Goal: Use online tool/utility: Utilize a website feature to perform a specific function

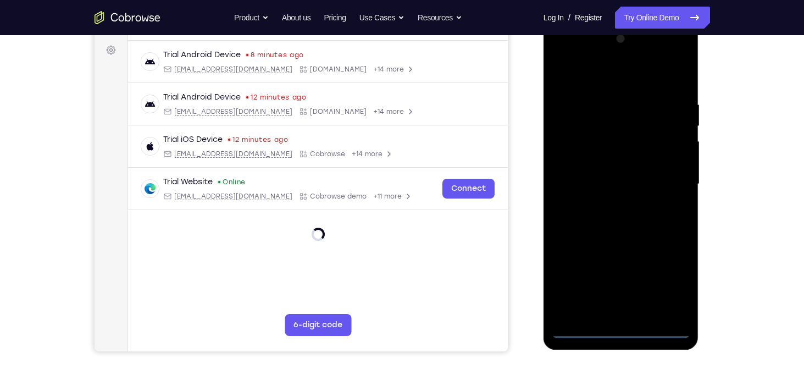
click at [621, 327] on div at bounding box center [621, 184] width 138 height 308
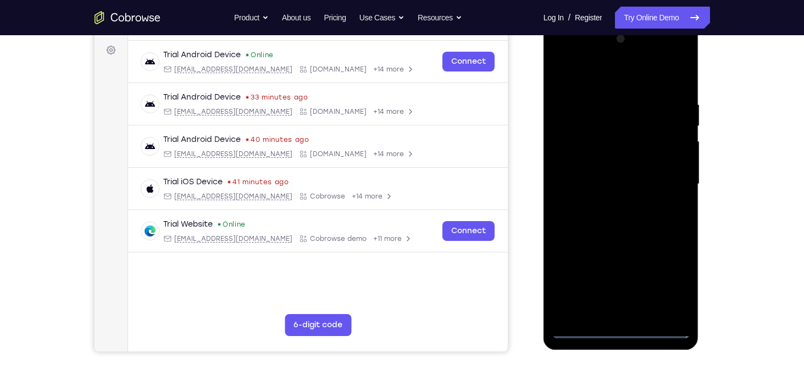
click at [666, 280] on div at bounding box center [621, 184] width 138 height 308
click at [601, 76] on div at bounding box center [621, 184] width 138 height 308
click at [659, 180] on div at bounding box center [621, 184] width 138 height 308
click at [606, 204] on div at bounding box center [621, 184] width 138 height 308
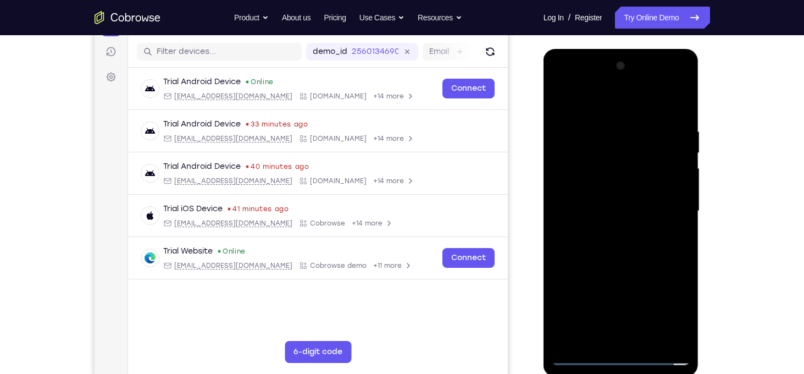
scroll to position [132, 0]
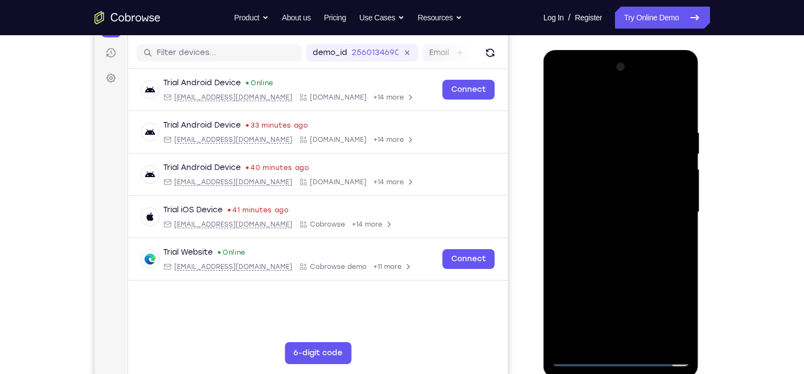
click at [616, 204] on div at bounding box center [621, 212] width 138 height 308
click at [646, 194] on div at bounding box center [621, 212] width 138 height 308
click at [646, 212] on div at bounding box center [621, 212] width 138 height 308
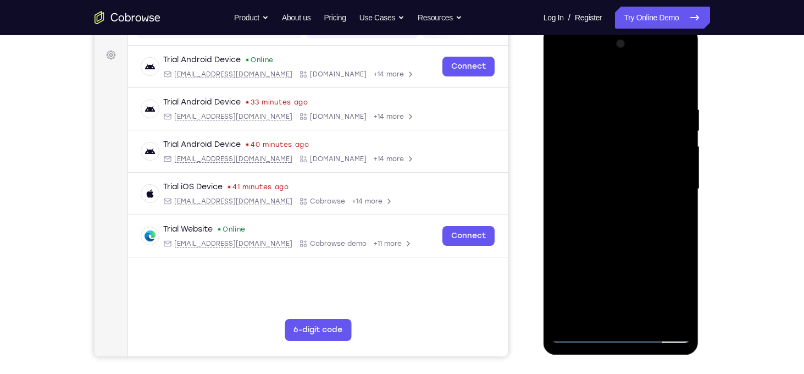
scroll to position [154, 0]
click at [634, 235] on div at bounding box center [621, 190] width 138 height 308
drag, startPoint x: 633, startPoint y: 232, endPoint x: 628, endPoint y: 198, distance: 33.9
click at [628, 198] on div at bounding box center [621, 190] width 138 height 308
drag, startPoint x: 569, startPoint y: 260, endPoint x: 567, endPoint y: 207, distance: 53.3
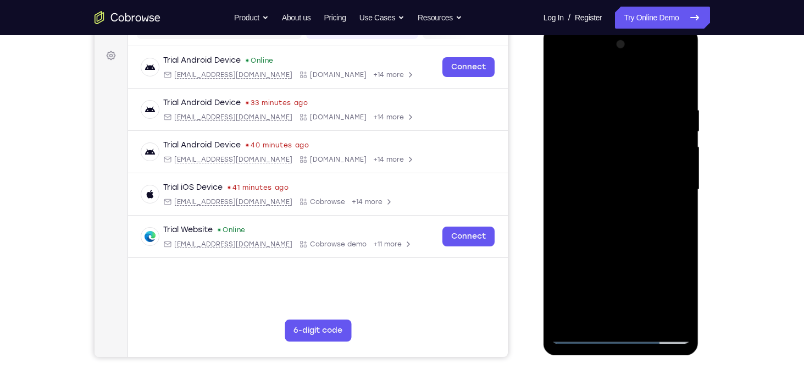
click at [567, 207] on div at bounding box center [621, 190] width 138 height 308
click at [562, 257] on div at bounding box center [621, 190] width 138 height 308
click at [559, 152] on div at bounding box center [621, 190] width 138 height 308
drag, startPoint x: 619, startPoint y: 83, endPoint x: 618, endPoint y: 15, distance: 67.6
click at [618, 27] on html "Online web based iOS Simulators and Android Emulators. Run iPhone, iPad, Mobile…" at bounding box center [621, 192] width 157 height 330
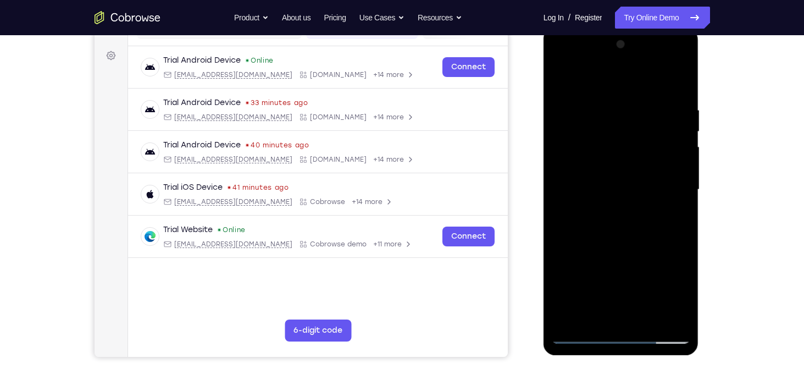
drag, startPoint x: 613, startPoint y: 109, endPoint x: 602, endPoint y: 190, distance: 81.5
click at [602, 190] on div at bounding box center [621, 190] width 138 height 308
click at [610, 106] on div at bounding box center [621, 190] width 138 height 308
click at [667, 114] on div at bounding box center [621, 190] width 138 height 308
click at [676, 84] on div at bounding box center [621, 190] width 138 height 308
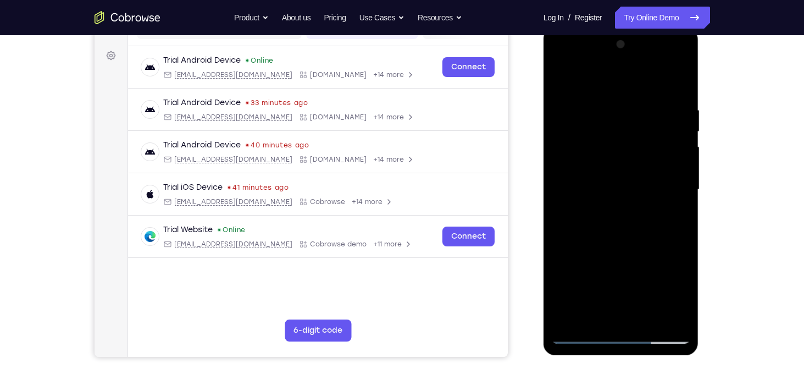
click at [681, 79] on div at bounding box center [621, 190] width 138 height 308
click at [567, 175] on div at bounding box center [621, 190] width 138 height 308
click at [562, 77] on div at bounding box center [621, 190] width 138 height 308
click at [560, 79] on div at bounding box center [621, 190] width 138 height 308
click at [645, 109] on div at bounding box center [621, 190] width 138 height 308
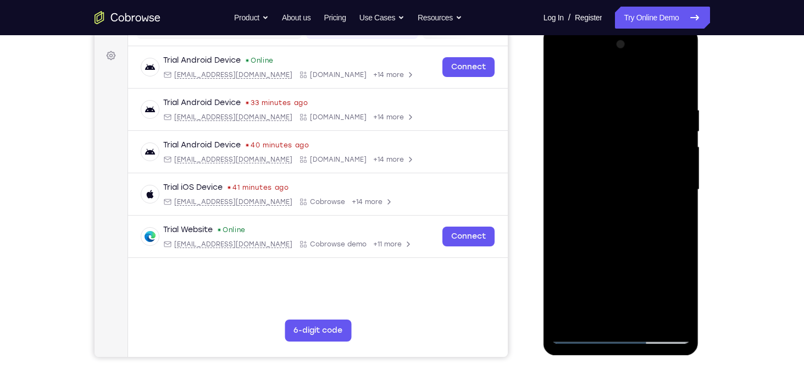
click at [676, 144] on div at bounding box center [621, 190] width 138 height 308
click at [678, 142] on div at bounding box center [621, 190] width 138 height 308
drag, startPoint x: 662, startPoint y: 121, endPoint x: 690, endPoint y: 246, distance: 127.9
click at [690, 246] on div at bounding box center [620, 190] width 155 height 327
click at [678, 83] on div at bounding box center [621, 190] width 138 height 308
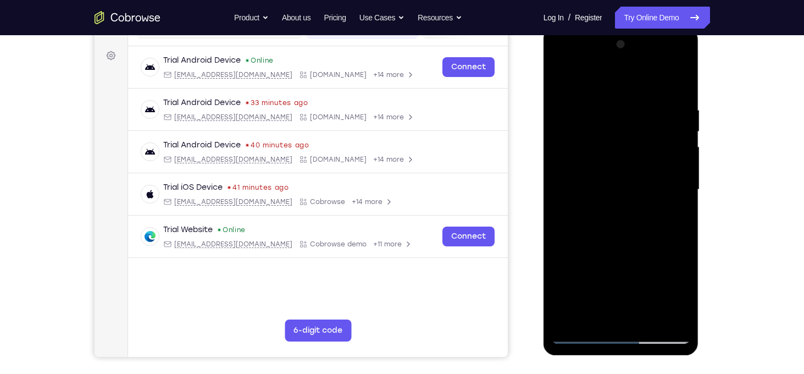
drag, startPoint x: 672, startPoint y: 93, endPoint x: 593, endPoint y: 100, distance: 78.9
click at [593, 100] on div at bounding box center [621, 190] width 138 height 308
drag, startPoint x: 649, startPoint y: 112, endPoint x: 569, endPoint y: 98, distance: 81.4
click at [569, 98] on div at bounding box center [621, 190] width 138 height 308
click at [624, 99] on div at bounding box center [621, 190] width 138 height 308
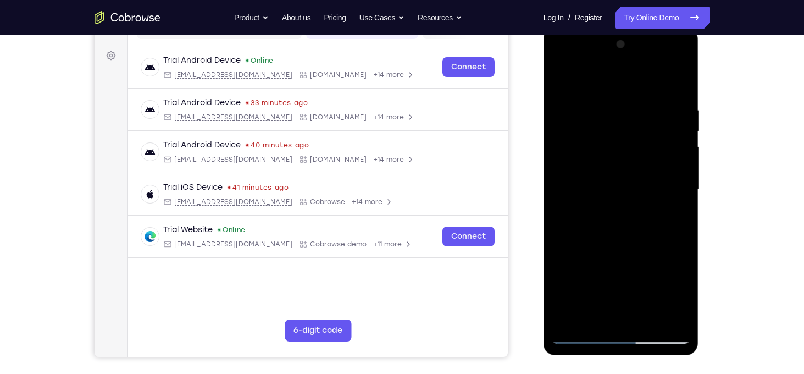
click at [678, 120] on div at bounding box center [621, 190] width 138 height 308
click at [644, 135] on div at bounding box center [621, 190] width 138 height 308
click at [569, 149] on div at bounding box center [621, 190] width 138 height 308
click at [680, 139] on div at bounding box center [621, 190] width 138 height 308
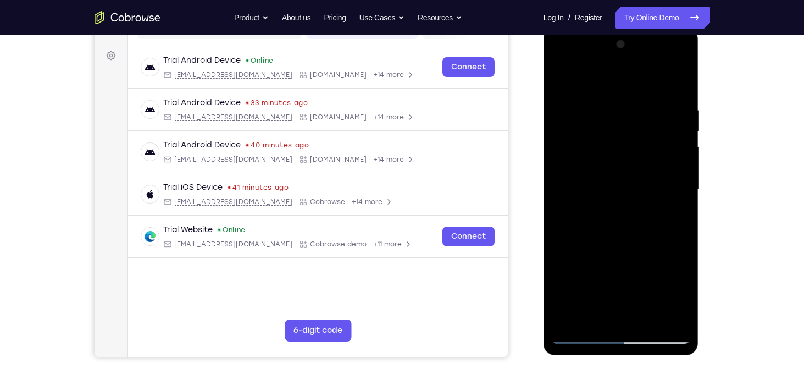
click at [676, 80] on div at bounding box center [621, 190] width 138 height 308
drag, startPoint x: 659, startPoint y: 96, endPoint x: 617, endPoint y: 94, distance: 42.3
click at [617, 94] on div at bounding box center [621, 190] width 138 height 308
click at [645, 319] on div at bounding box center [621, 190] width 138 height 308
click at [630, 249] on div at bounding box center [621, 190] width 138 height 308
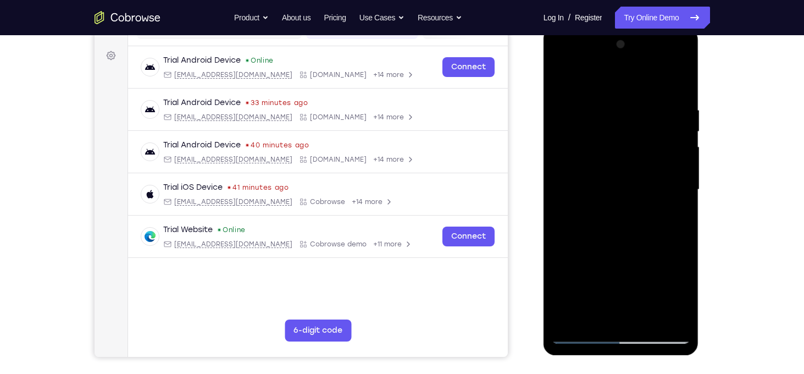
drag, startPoint x: 635, startPoint y: 274, endPoint x: 623, endPoint y: 194, distance: 80.6
click at [623, 194] on div at bounding box center [621, 190] width 138 height 308
click at [625, 202] on div at bounding box center [621, 190] width 138 height 308
click at [644, 241] on div at bounding box center [621, 190] width 138 height 308
click at [576, 336] on div at bounding box center [621, 190] width 138 height 308
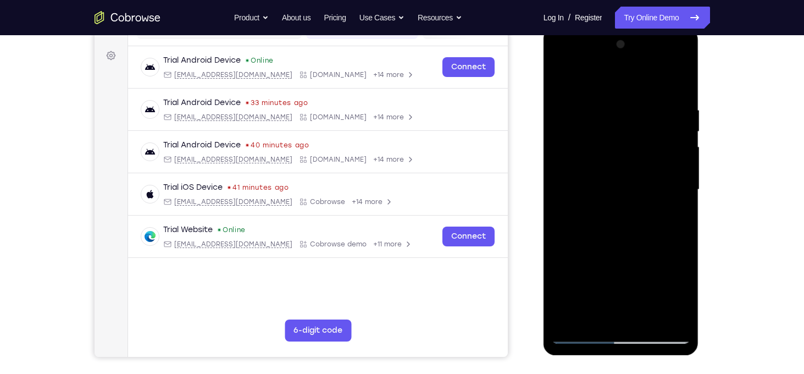
click at [663, 235] on div at bounding box center [621, 190] width 138 height 308
click at [609, 225] on div at bounding box center [621, 190] width 138 height 308
click at [585, 337] on div at bounding box center [621, 190] width 138 height 308
drag, startPoint x: 648, startPoint y: 177, endPoint x: 646, endPoint y: 267, distance: 89.6
click at [646, 267] on div at bounding box center [621, 190] width 138 height 308
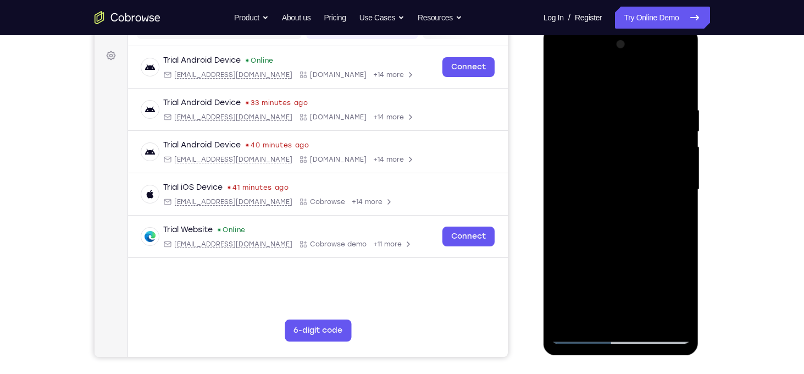
drag, startPoint x: 646, startPoint y: 267, endPoint x: 643, endPoint y: 155, distance: 111.6
click at [643, 155] on div at bounding box center [621, 190] width 138 height 308
drag, startPoint x: 625, startPoint y: 264, endPoint x: 620, endPoint y: 198, distance: 66.1
click at [620, 198] on div at bounding box center [621, 190] width 138 height 308
drag, startPoint x: 639, startPoint y: 198, endPoint x: 683, endPoint y: 370, distance: 177.1
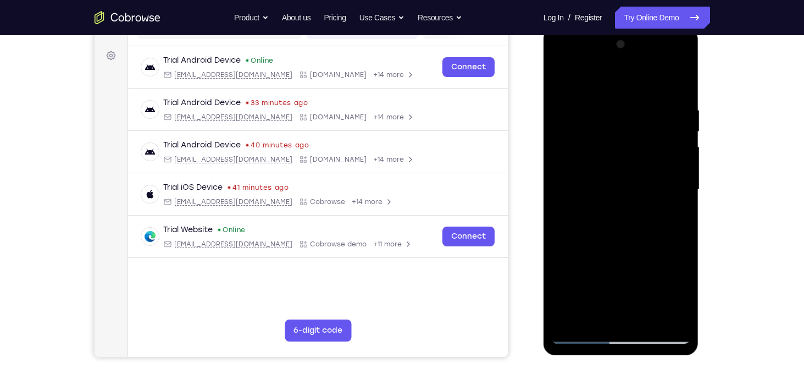
click at [683, 357] on html "Online web based iOS Simulators and Android Emulators. Run iPhone, iPad, Mobile…" at bounding box center [621, 192] width 157 height 330
click at [611, 115] on div at bounding box center [621, 190] width 138 height 308
click at [662, 177] on div at bounding box center [621, 190] width 138 height 308
click at [655, 209] on div at bounding box center [621, 190] width 138 height 308
click at [590, 238] on div at bounding box center [621, 190] width 138 height 308
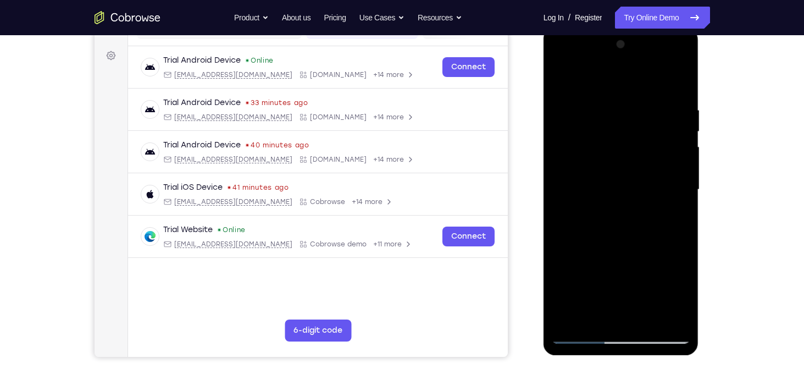
drag, startPoint x: 653, startPoint y: 268, endPoint x: 626, endPoint y: 124, distance: 146.4
click at [626, 124] on div at bounding box center [621, 190] width 138 height 308
click at [579, 312] on div at bounding box center [621, 190] width 138 height 308
click at [671, 215] on div at bounding box center [621, 190] width 138 height 308
click at [564, 82] on div at bounding box center [621, 190] width 138 height 308
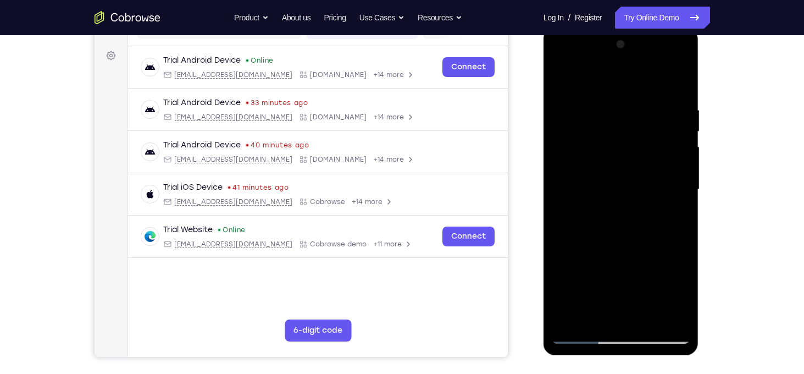
click at [632, 209] on div at bounding box center [621, 190] width 138 height 308
drag, startPoint x: 651, startPoint y: 144, endPoint x: 681, endPoint y: 246, distance: 106.2
click at [681, 246] on div at bounding box center [621, 190] width 138 height 308
drag, startPoint x: 672, startPoint y: 149, endPoint x: 674, endPoint y: 208, distance: 58.3
click at [674, 208] on div at bounding box center [621, 190] width 138 height 308
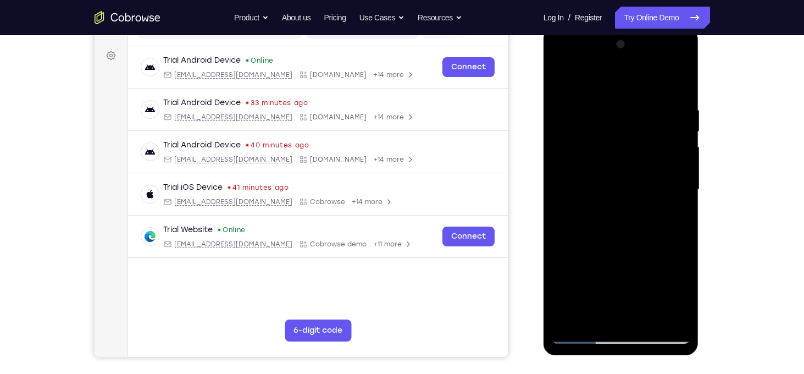
drag, startPoint x: 675, startPoint y: 164, endPoint x: 680, endPoint y: 259, distance: 95.2
click at [680, 259] on div at bounding box center [621, 190] width 138 height 308
drag, startPoint x: 596, startPoint y: 228, endPoint x: 596, endPoint y: 162, distance: 65.9
click at [596, 162] on div at bounding box center [621, 190] width 138 height 308
drag, startPoint x: 581, startPoint y: 243, endPoint x: 581, endPoint y: 140, distance: 102.7
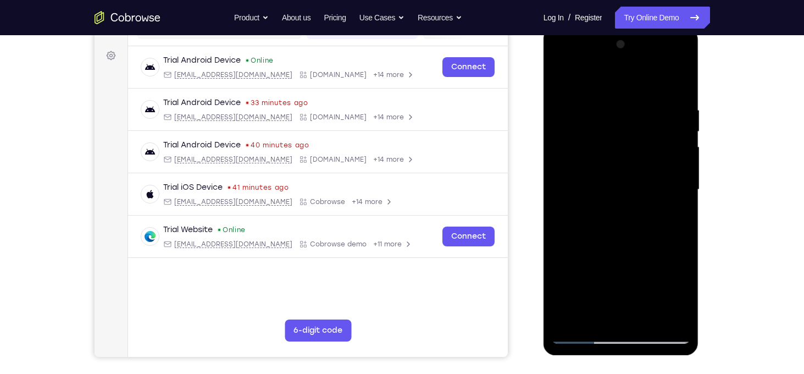
click at [581, 140] on div at bounding box center [621, 190] width 138 height 308
drag, startPoint x: 581, startPoint y: 224, endPoint x: 565, endPoint y: 88, distance: 136.7
click at [565, 88] on div at bounding box center [621, 190] width 138 height 308
click at [576, 336] on div at bounding box center [621, 190] width 138 height 308
click at [562, 82] on div at bounding box center [621, 190] width 138 height 308
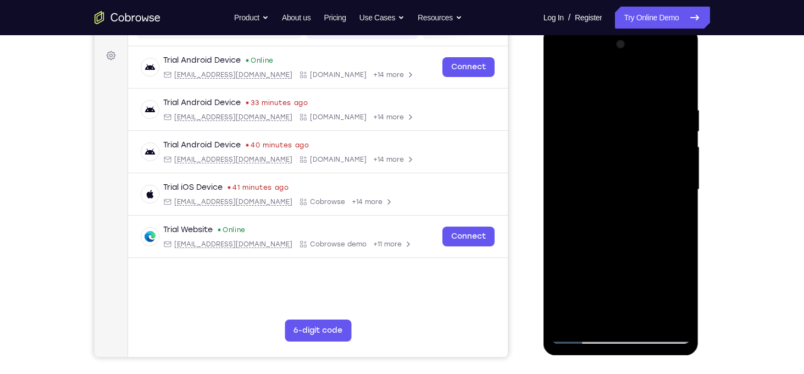
click at [563, 77] on div at bounding box center [621, 190] width 138 height 308
